Goal: Task Accomplishment & Management: Manage account settings

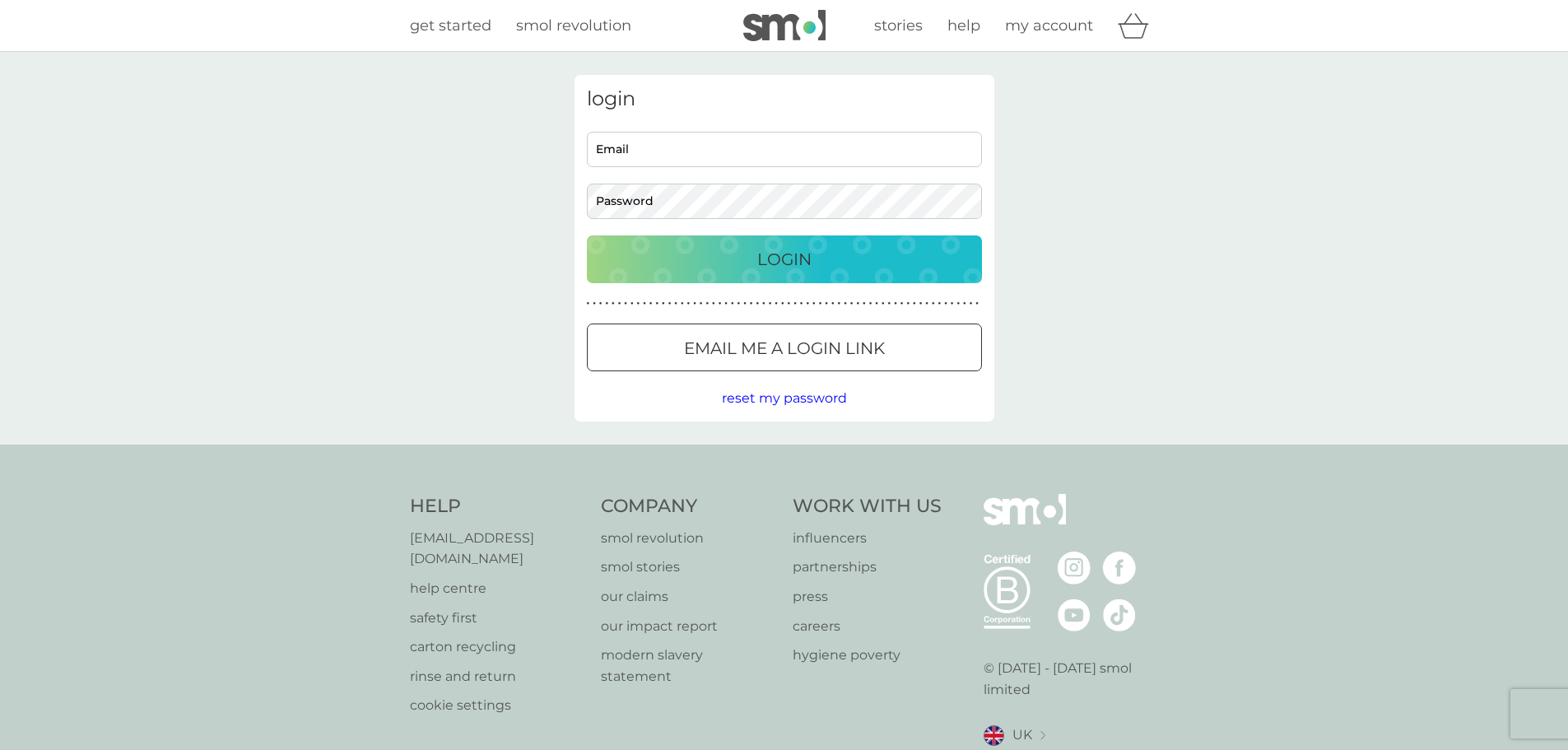
click at [640, 147] on input "Email" at bounding box center [784, 150] width 396 height 36
type input "david@reinhardts.net"
click at [723, 248] on div "Login" at bounding box center [784, 260] width 362 height 26
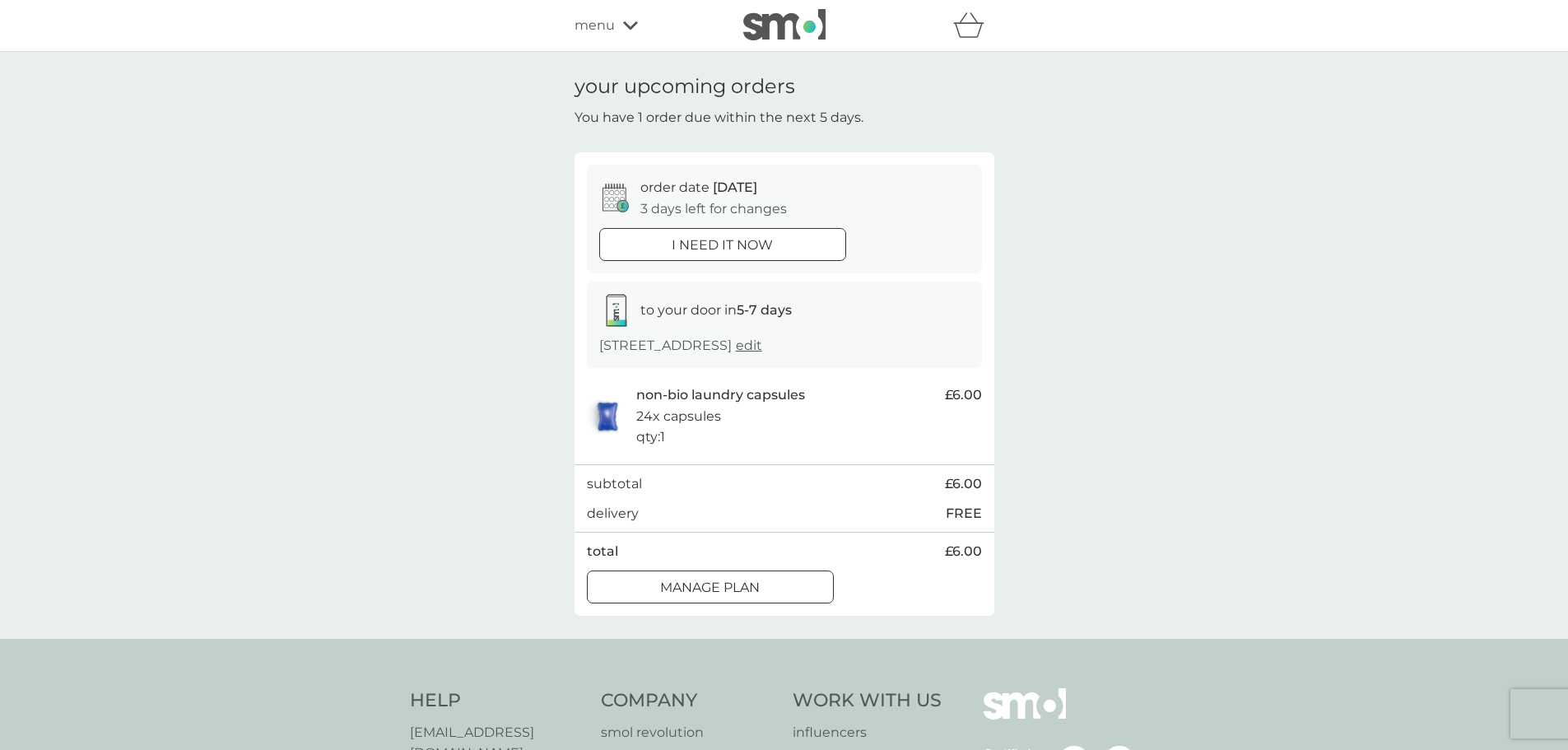
click at [787, 596] on div "Manage plan" at bounding box center [710, 588] width 246 height 22
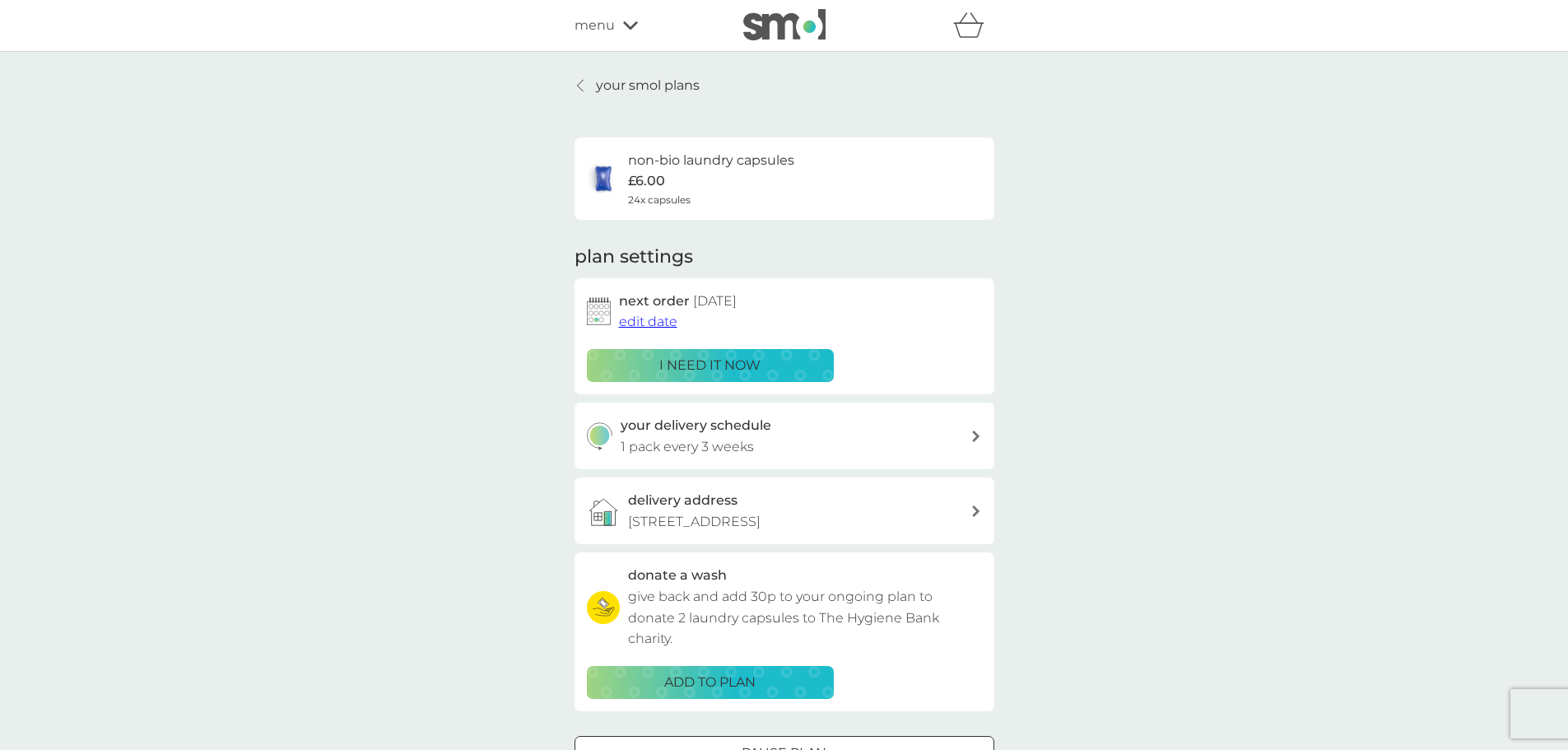
click at [650, 313] on button "edit date" at bounding box center [649, 322] width 58 height 22
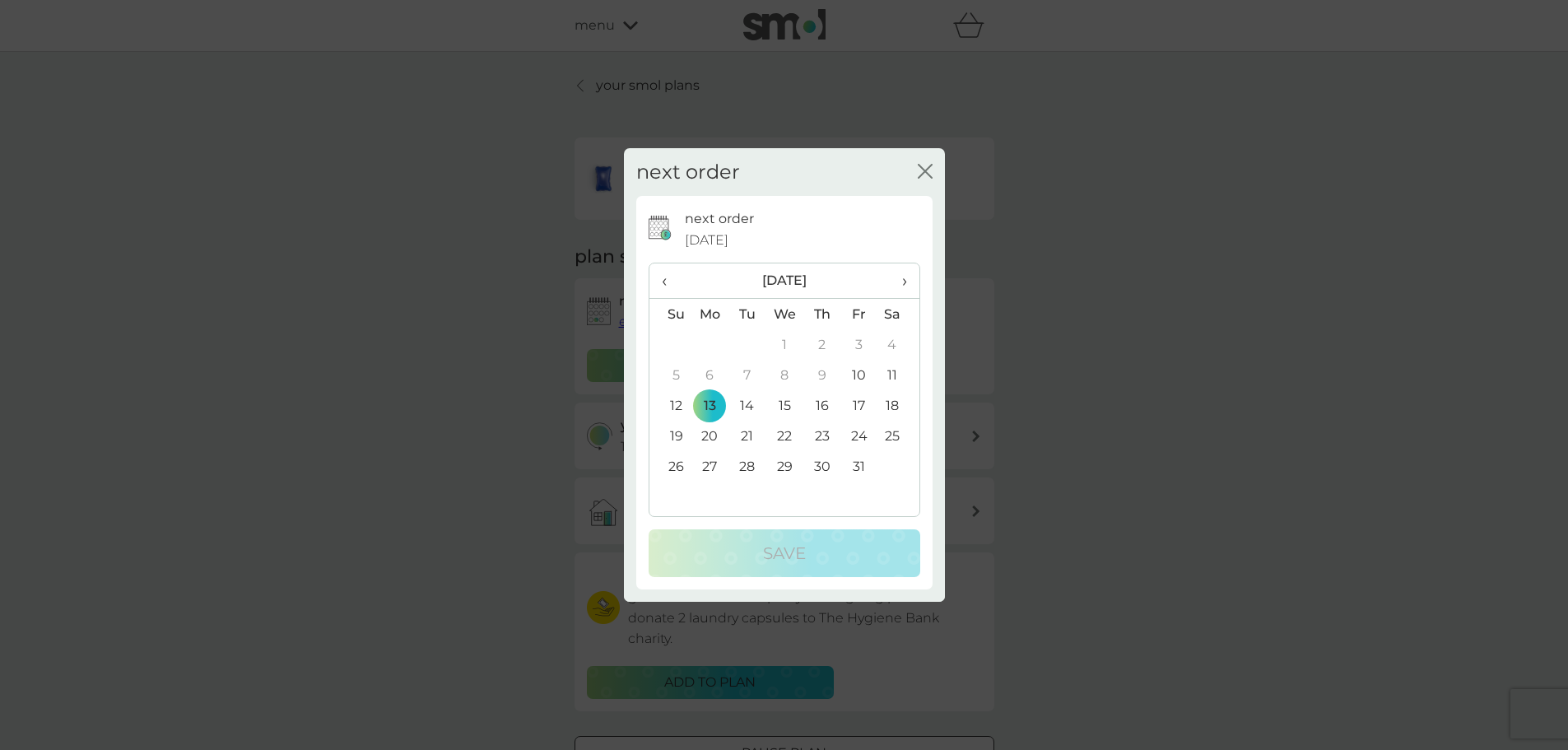
click at [708, 463] on td "27" at bounding box center [710, 466] width 37 height 30
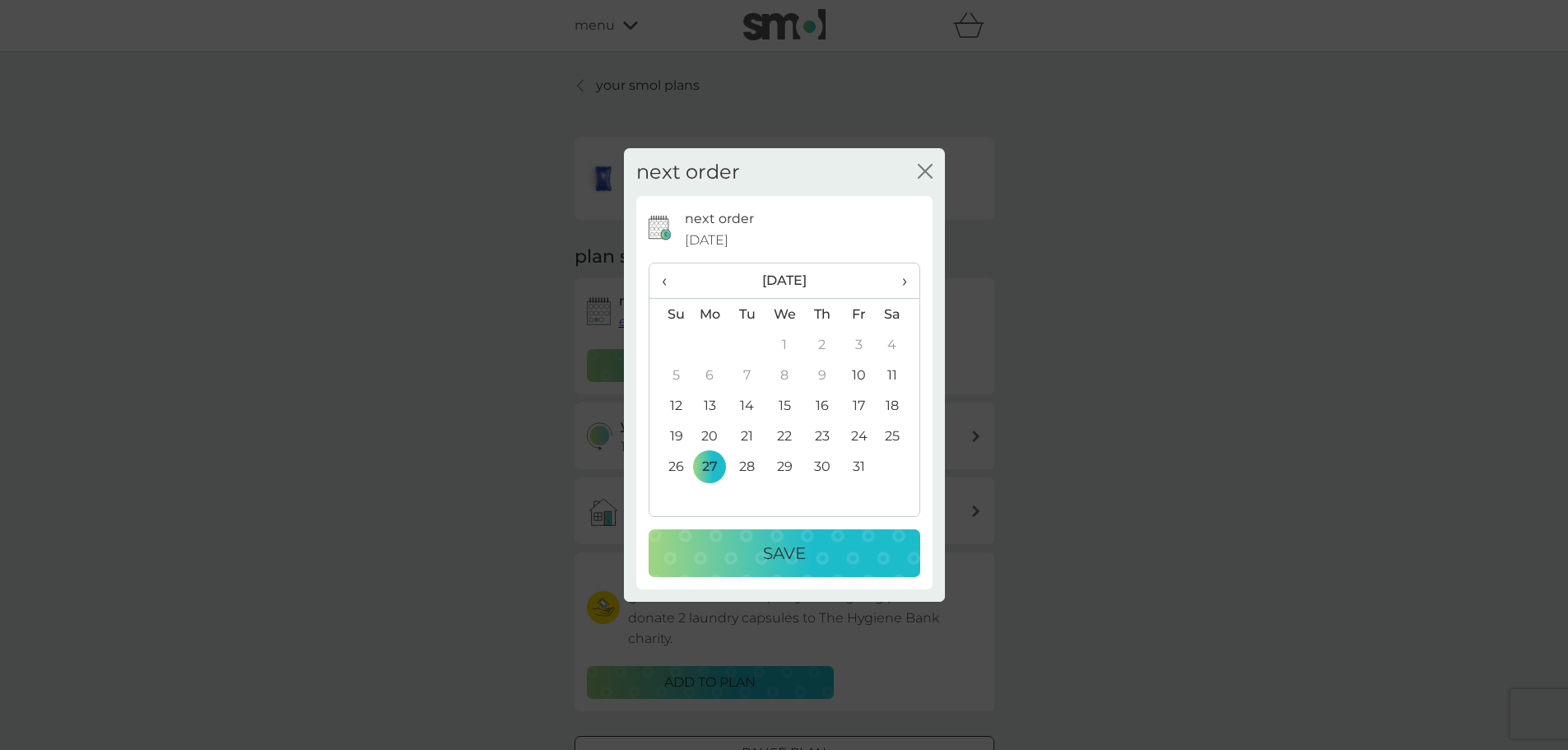
click at [720, 545] on div "Save" at bounding box center [784, 553] width 239 height 26
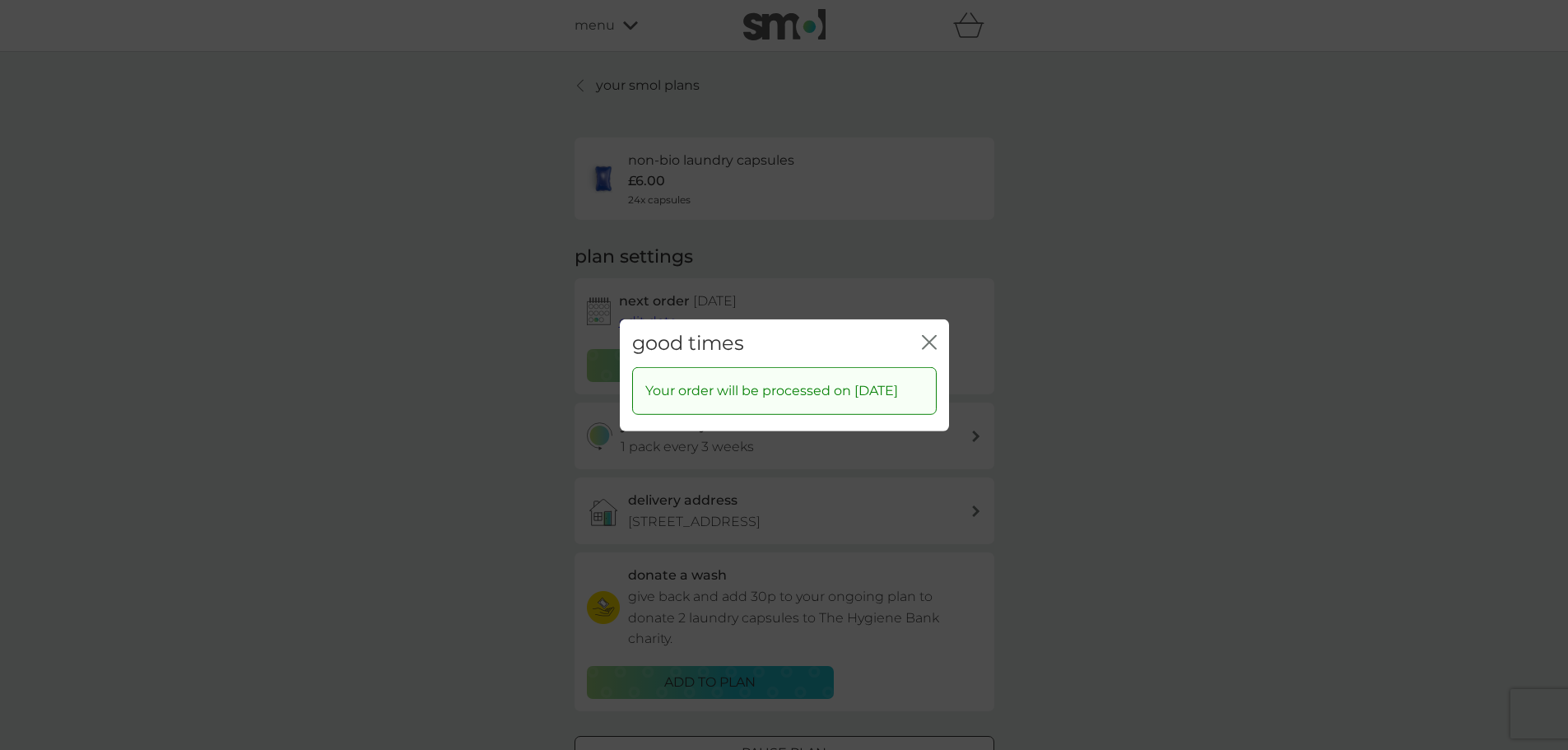
click at [924, 342] on div "close" at bounding box center [930, 342] width 15 height 23
click at [930, 335] on icon "close" at bounding box center [930, 342] width 15 height 15
